Goal: Task Accomplishment & Management: Manage account settings

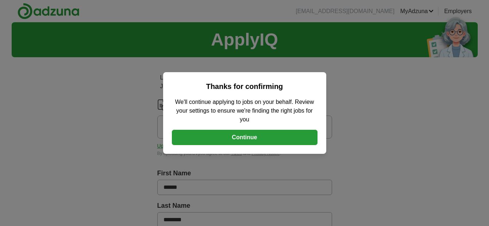
click at [261, 135] on button "Continue" at bounding box center [245, 137] width 146 height 15
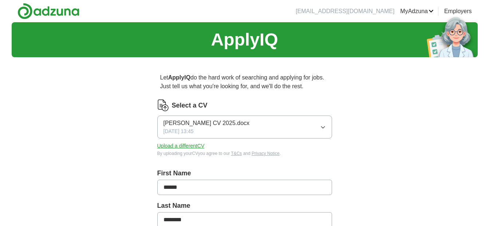
click at [322, 126] on icon "button" at bounding box center [323, 127] width 6 height 6
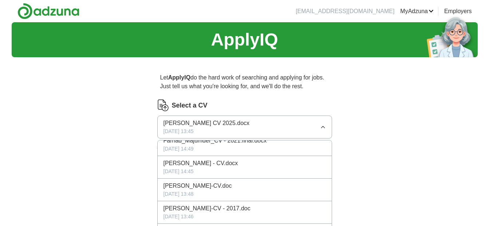
scroll to position [707, 0]
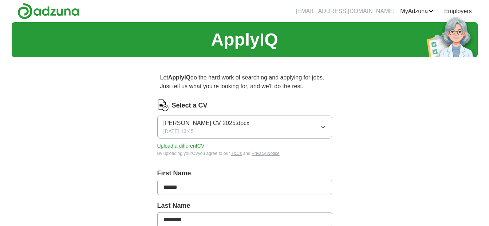
click at [164, 105] on img at bounding box center [163, 105] width 12 height 12
click at [195, 146] on button "Upload a different CV" at bounding box center [180, 146] width 47 height 8
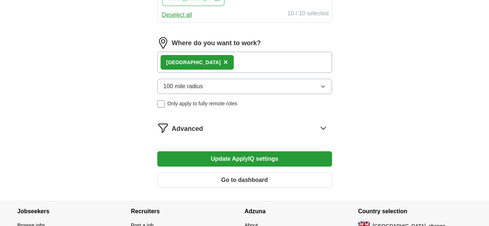
scroll to position [445, 0]
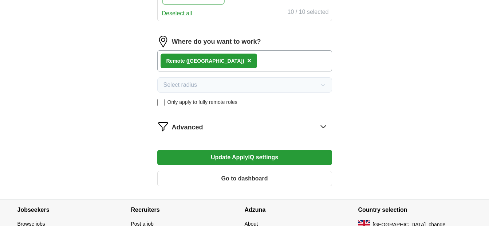
click at [247, 60] on span "×" at bounding box center [249, 60] width 4 height 8
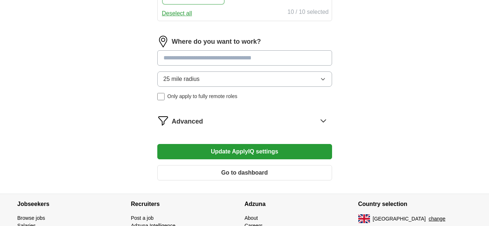
click at [195, 55] on input at bounding box center [244, 57] width 175 height 15
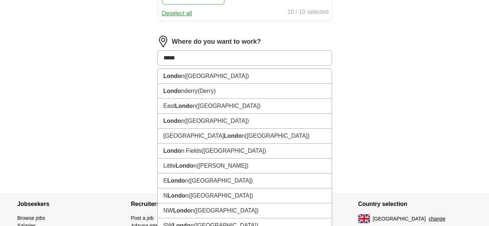
type input "******"
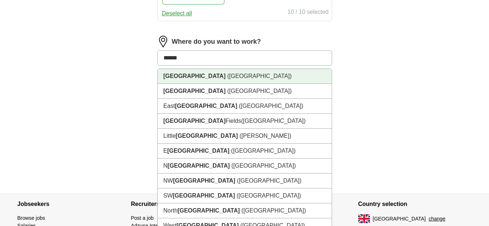
click at [227, 76] on span "([GEOGRAPHIC_DATA])" at bounding box center [259, 76] width 64 height 6
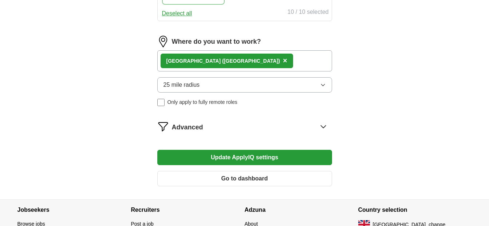
click at [324, 83] on icon "button" at bounding box center [323, 85] width 6 height 6
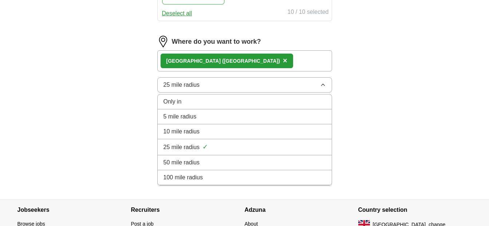
click at [174, 181] on span "100 mile radius" at bounding box center [184, 177] width 40 height 9
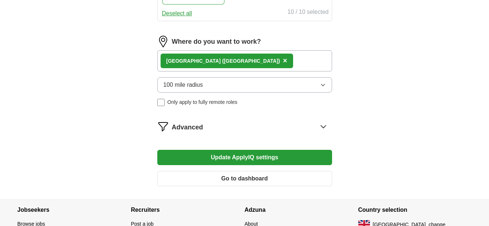
click at [249, 158] on button "Update ApplyIQ settings" at bounding box center [244, 157] width 175 height 15
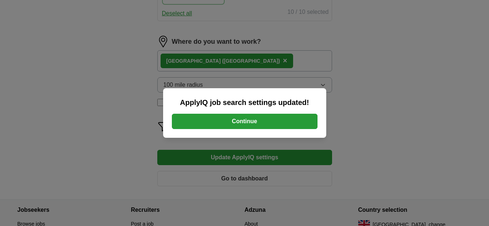
click at [246, 122] on button "Continue" at bounding box center [245, 121] width 146 height 15
